Goal: Task Accomplishment & Management: Complete application form

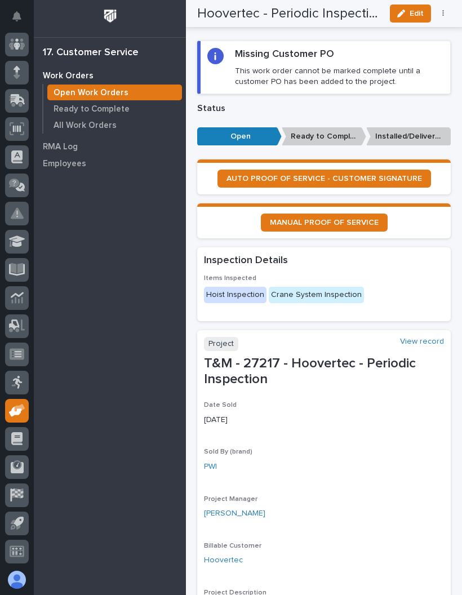
scroll to position [82, 0]
click at [21, 407] on icon at bounding box center [20, 408] width 11 height 8
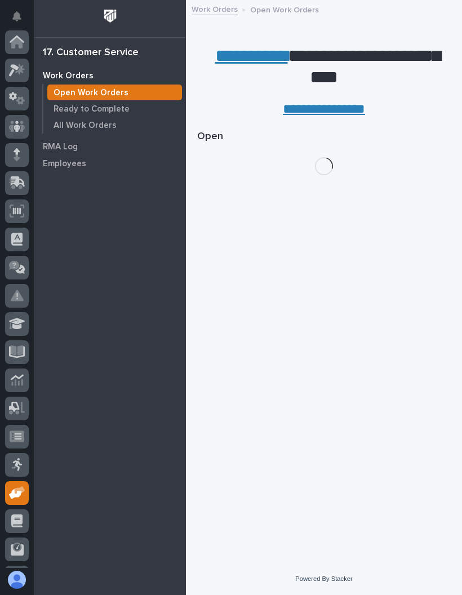
scroll to position [82, 0]
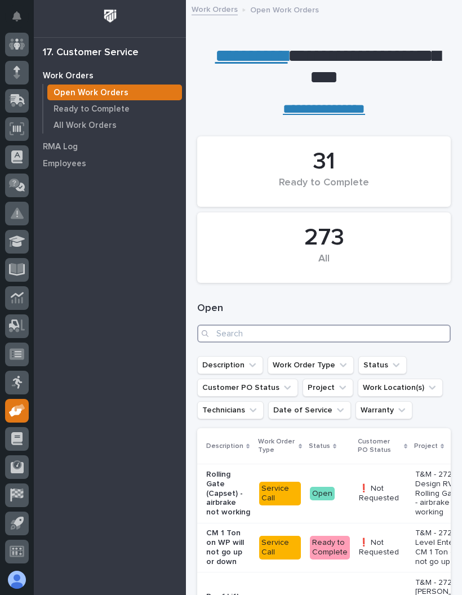
click at [368, 328] on input "Search" at bounding box center [323, 333] width 253 height 18
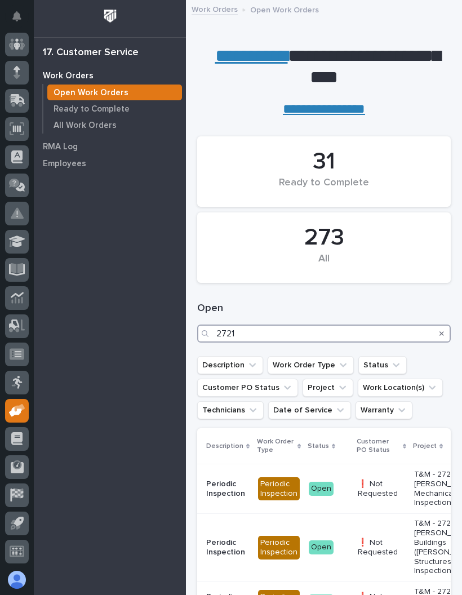
type input "27218"
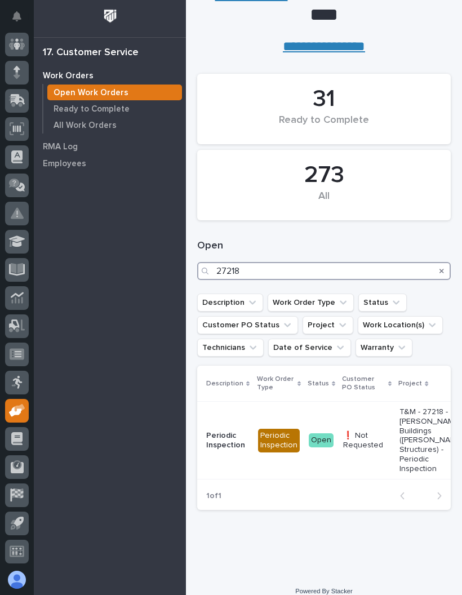
scroll to position [63, 0]
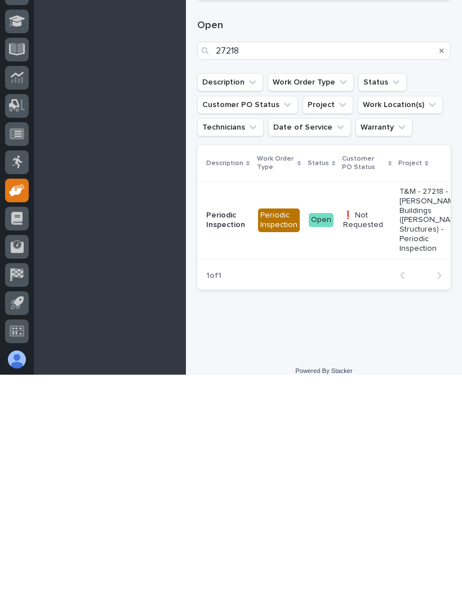
click at [385, 431] on p "❗ Not Requested" at bounding box center [366, 440] width 47 height 19
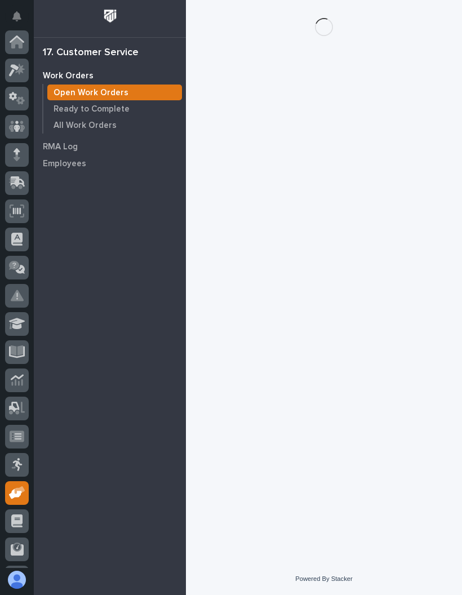
scroll to position [82, 0]
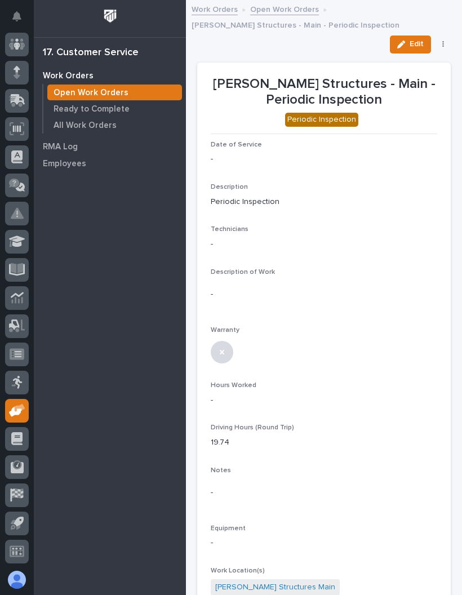
click at [420, 37] on button "Edit" at bounding box center [410, 44] width 41 height 18
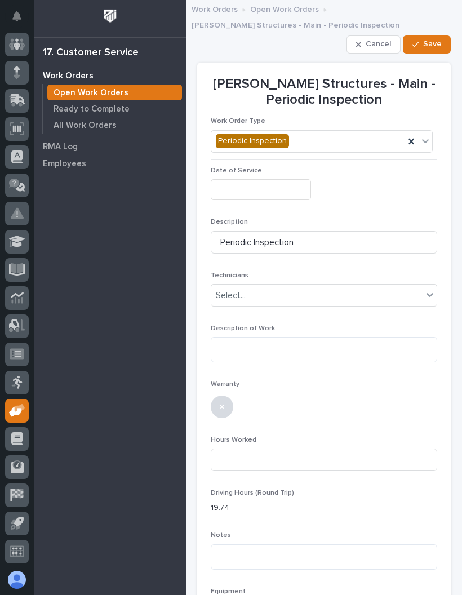
click at [280, 185] on input "text" at bounding box center [261, 189] width 100 height 21
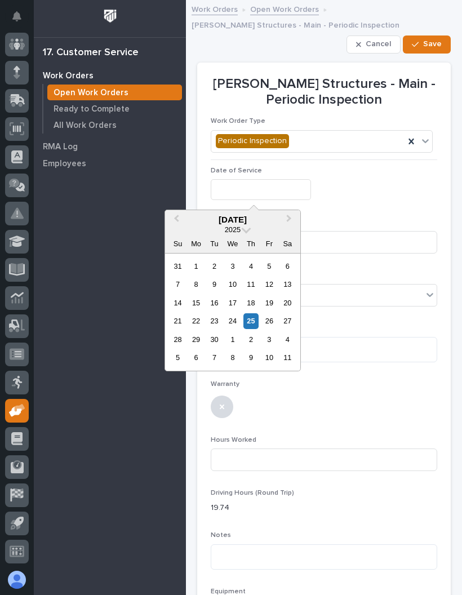
click at [251, 321] on div "25" at bounding box center [250, 320] width 15 height 15
type input "**********"
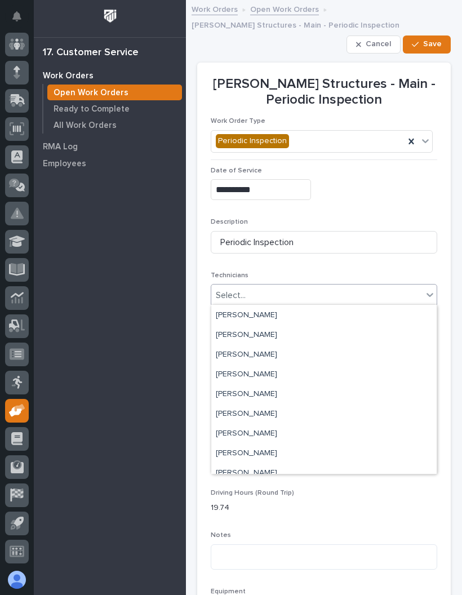
scroll to position [128, 0]
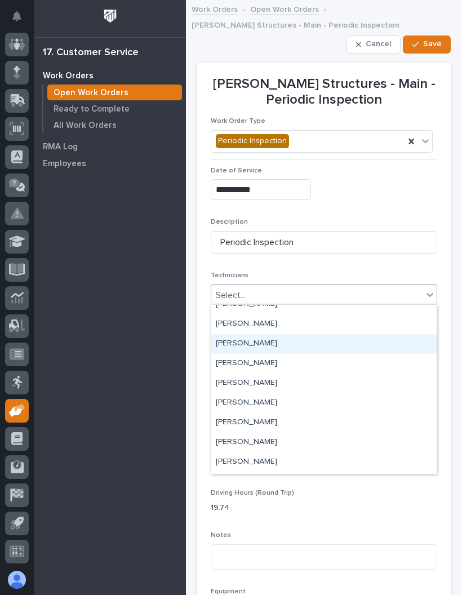
click at [333, 345] on div "[PERSON_NAME]" at bounding box center [323, 344] width 225 height 20
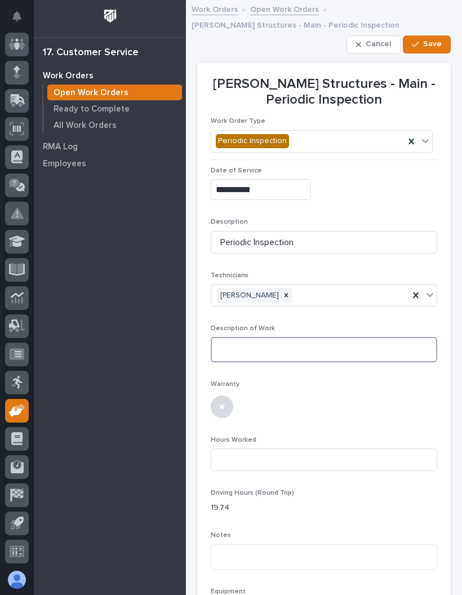
click at [358, 343] on textarea at bounding box center [324, 349] width 226 height 25
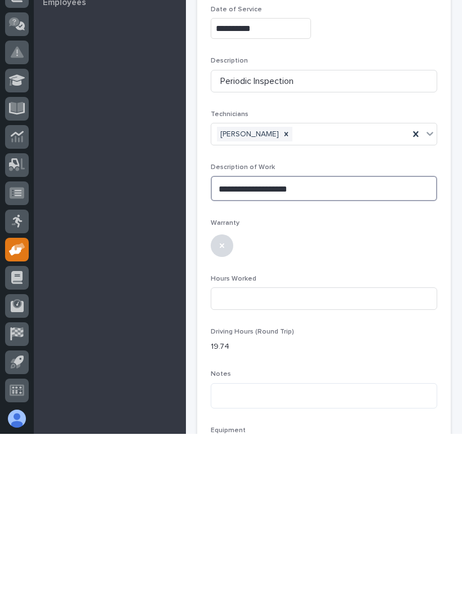
scroll to position [57, 0]
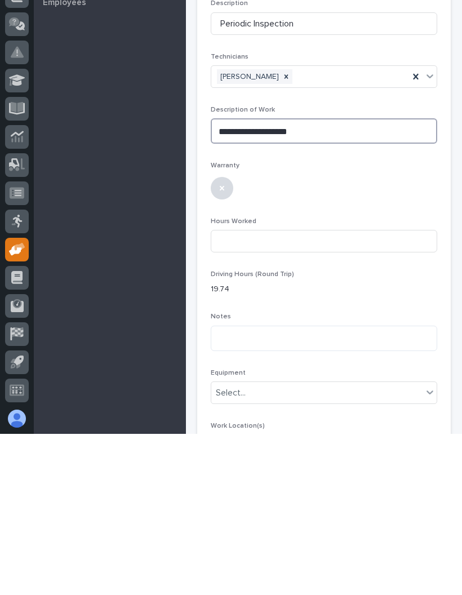
type textarea "**********"
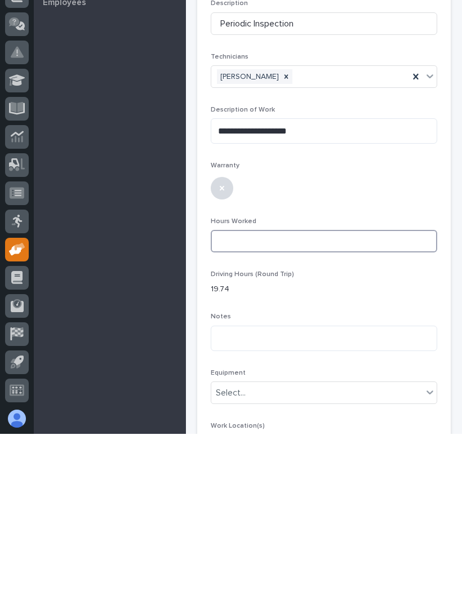
click at [370, 391] on input at bounding box center [324, 402] width 226 height 23
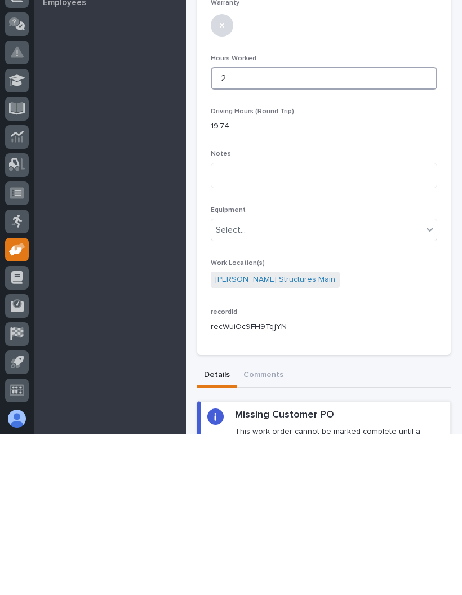
scroll to position [221, 0]
type input "2"
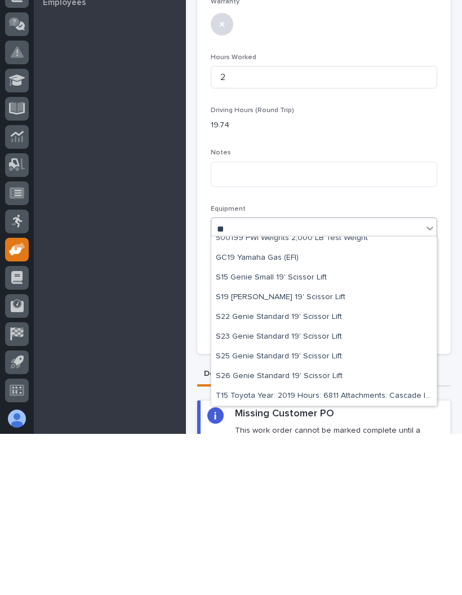
scroll to position [68, 0]
click at [320, 448] on div "S19 [PERSON_NAME] 19' Scissor Lift" at bounding box center [323, 458] width 225 height 20
type input "**"
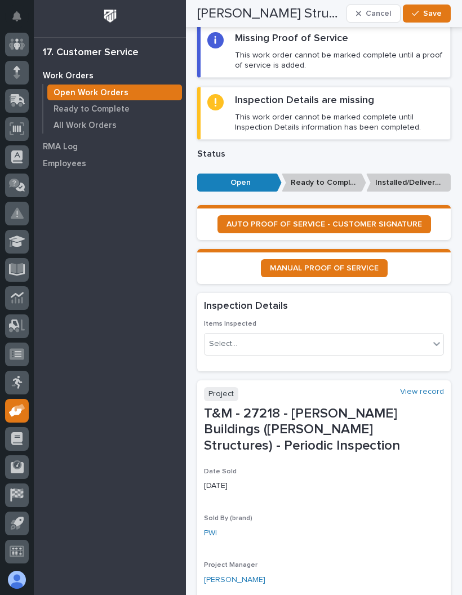
scroll to position [873, 0]
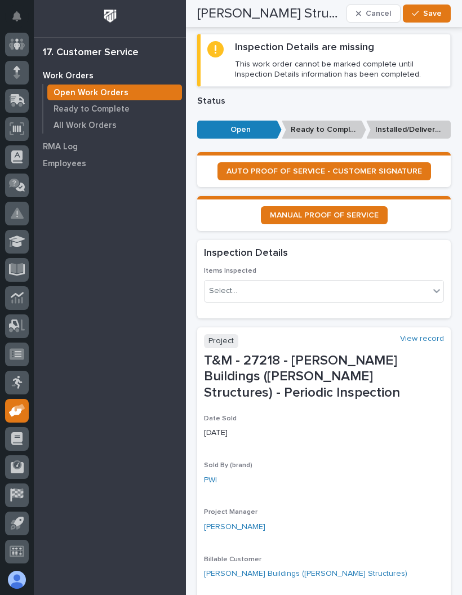
click at [364, 267] on div "Items Inspected Select..." at bounding box center [324, 289] width 240 height 44
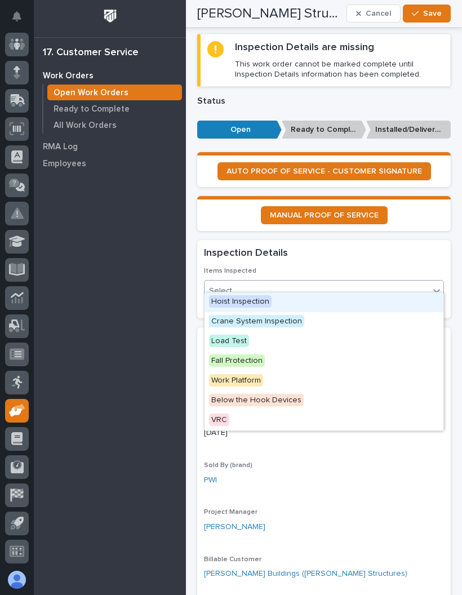
click at [270, 300] on div "Hoist Inspection" at bounding box center [323, 302] width 239 height 20
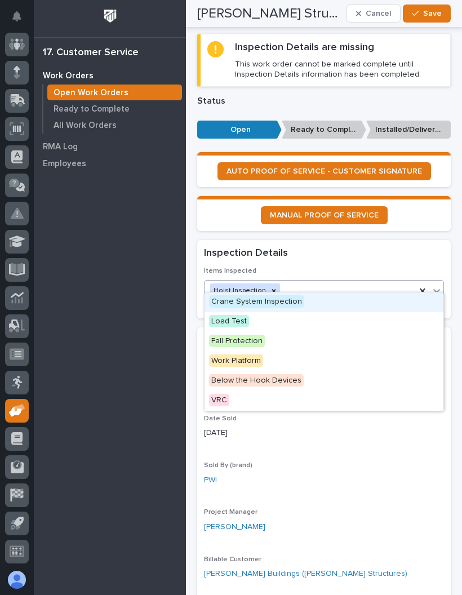
click at [317, 299] on div "Crane System Inspection" at bounding box center [323, 302] width 239 height 20
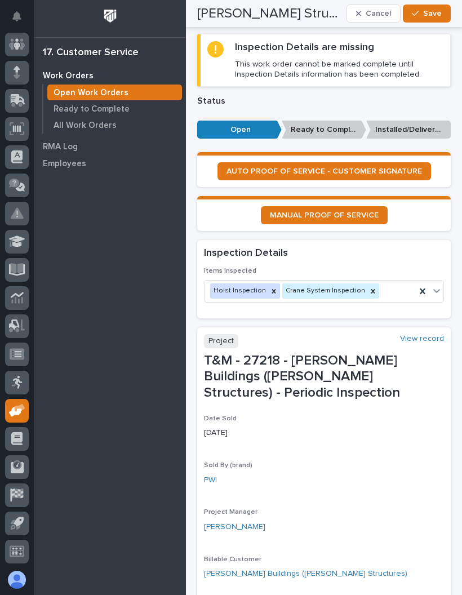
click at [442, 14] on button "Save" at bounding box center [427, 14] width 48 height 18
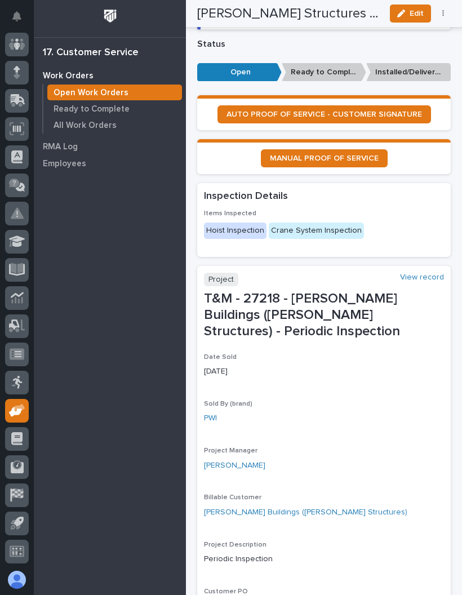
scroll to position [753, 0]
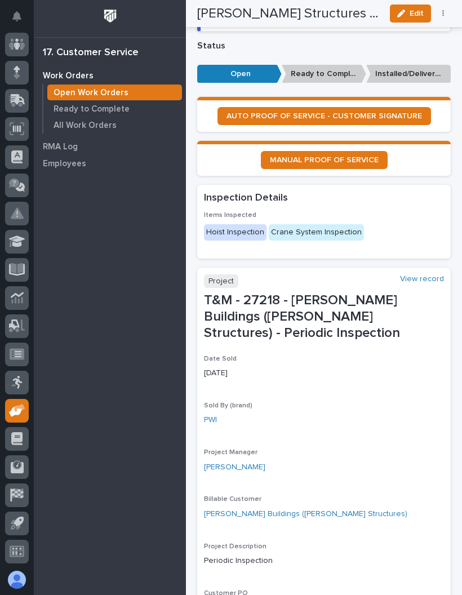
click at [394, 110] on link "AUTO PROOF OF SERVICE - CUSTOMER SIGNATURE" at bounding box center [323, 116] width 213 height 18
click at [409, 15] on span "Edit" at bounding box center [416, 13] width 14 height 10
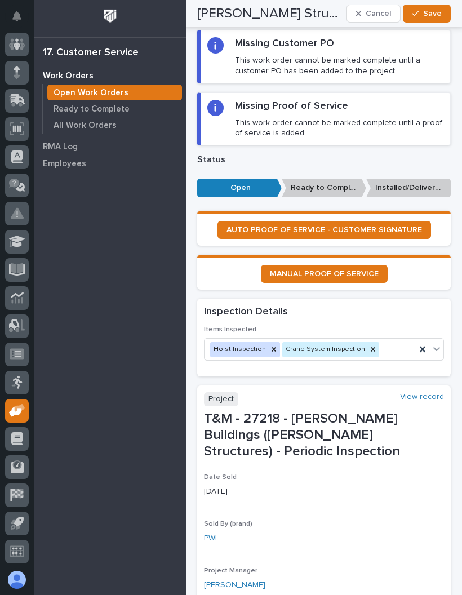
click at [434, 10] on span "Save" at bounding box center [432, 13] width 19 height 10
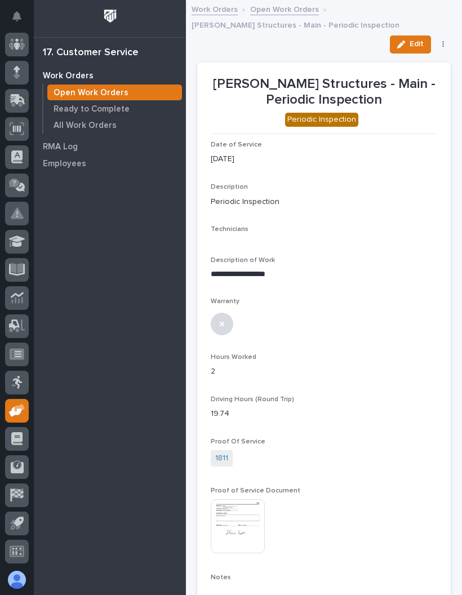
scroll to position [0, 0]
click at [442, 43] on icon "button" at bounding box center [443, 45] width 2 height 8
click at [437, 63] on button "✔️ Work is Done" at bounding box center [408, 67] width 74 height 18
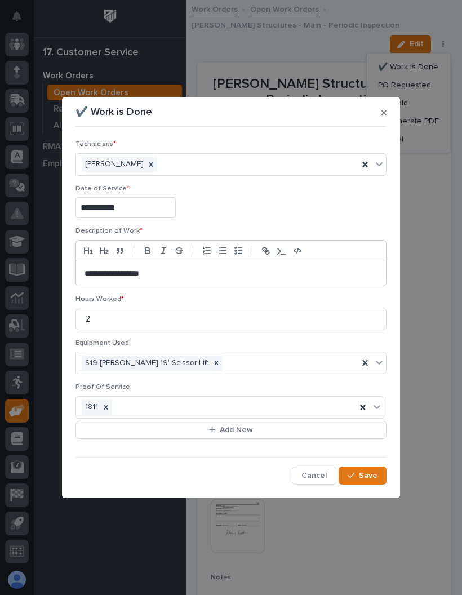
click at [366, 473] on span "Save" at bounding box center [368, 475] width 19 height 10
